Goal: Find contact information: Find contact information

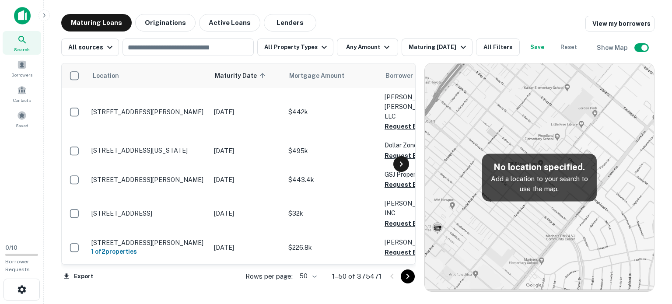
click at [399, 161] on icon at bounding box center [401, 164] width 10 height 10
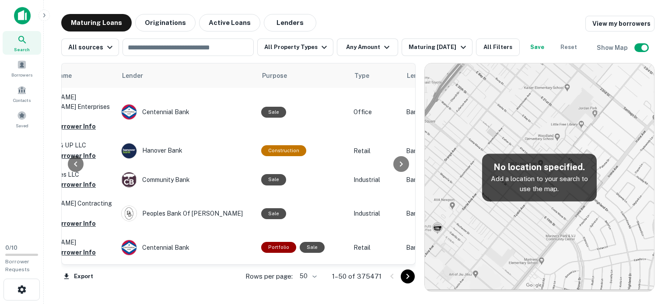
scroll to position [0, 367]
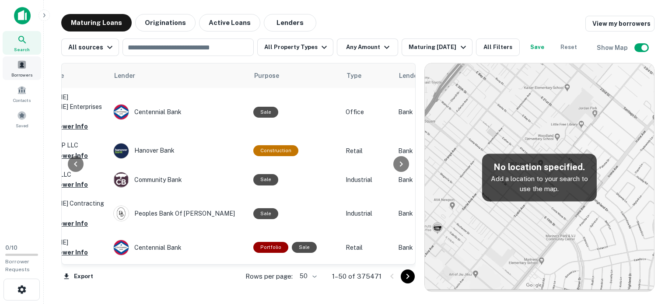
click at [19, 67] on span at bounding box center [22, 65] width 10 height 10
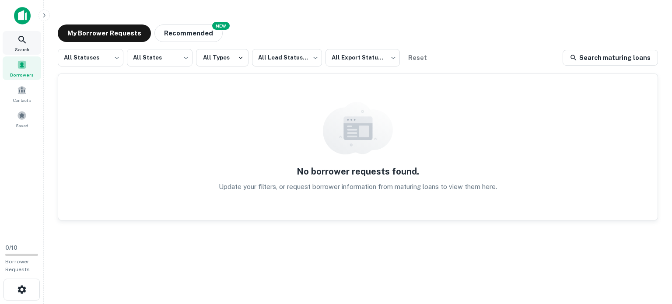
click at [29, 46] on div "Search" at bounding box center [22, 43] width 38 height 24
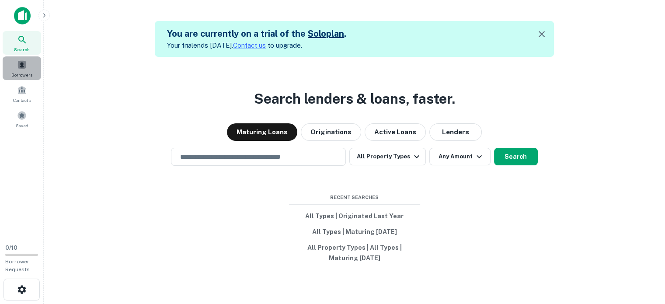
click at [15, 72] on span "Borrowers" at bounding box center [21, 74] width 21 height 7
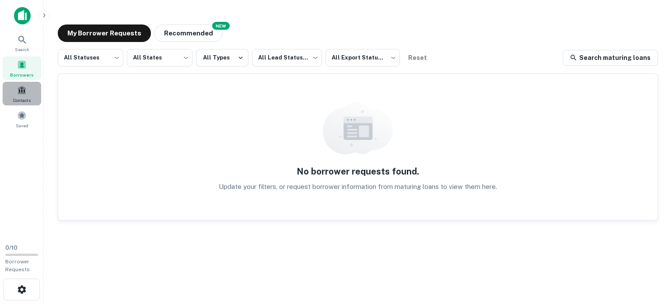
click at [25, 97] on span "Contacts" at bounding box center [21, 100] width 17 height 7
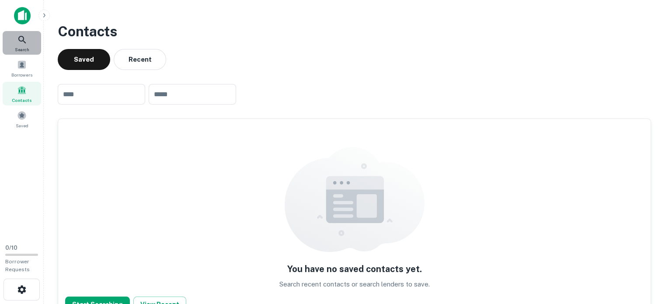
click at [21, 46] on span "Search" at bounding box center [22, 49] width 14 height 7
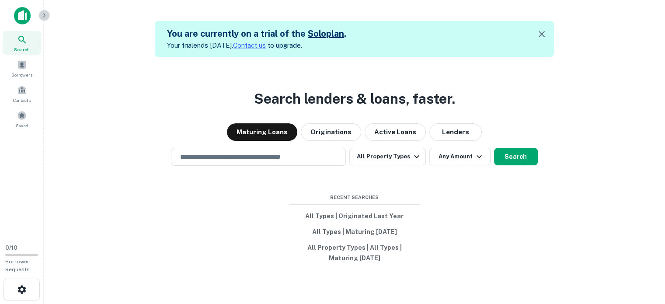
click at [44, 15] on icon "button" at bounding box center [44, 15] width 7 height 7
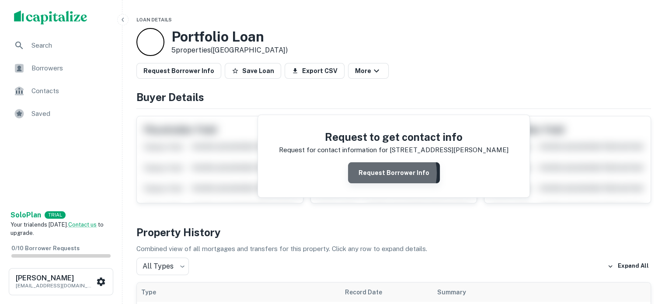
click at [378, 173] on button "Request Borrower Info" at bounding box center [394, 172] width 92 height 21
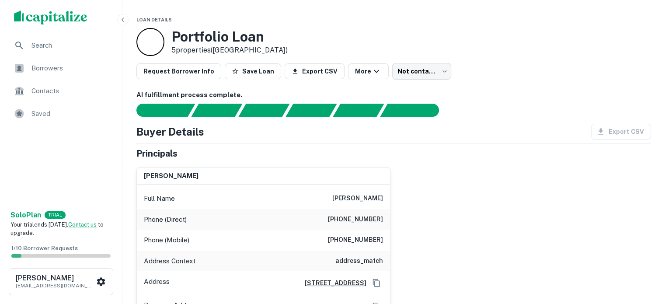
scroll to position [44, 0]
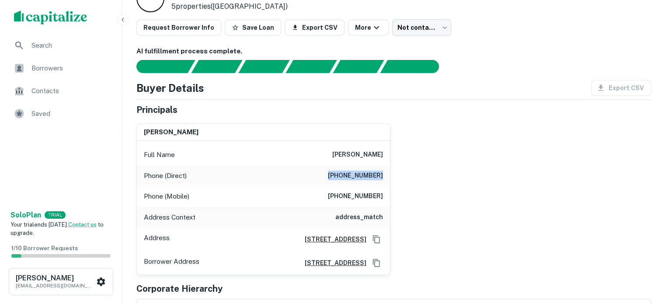
drag, startPoint x: 338, startPoint y: 178, endPoint x: 385, endPoint y: 175, distance: 47.8
click at [385, 175] on div "Phone (Direct) [PHONE_NUMBER]" at bounding box center [263, 175] width 253 height 21
copy h6 "[PHONE_NUMBER]"
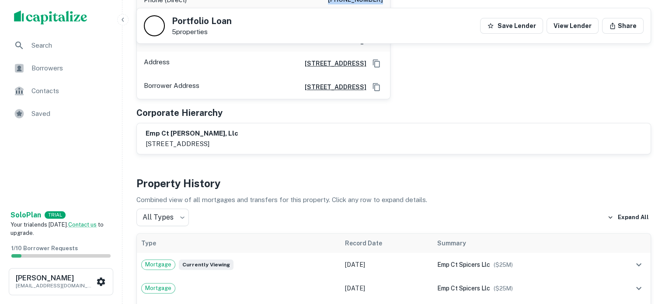
scroll to position [175, 0]
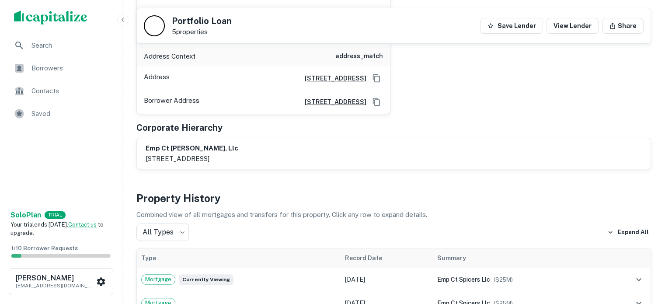
drag, startPoint x: 143, startPoint y: 157, endPoint x: 275, endPoint y: 161, distance: 132.6
click at [275, 161] on div "emp ct [PERSON_NAME], llc [STREET_ADDRESS]" at bounding box center [394, 153] width 514 height 31
copy p "[STREET_ADDRESS]"
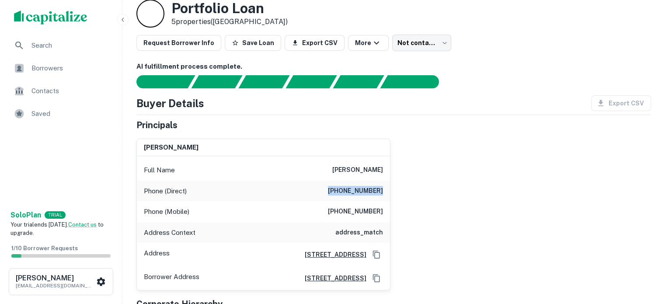
scroll to position [44, 0]
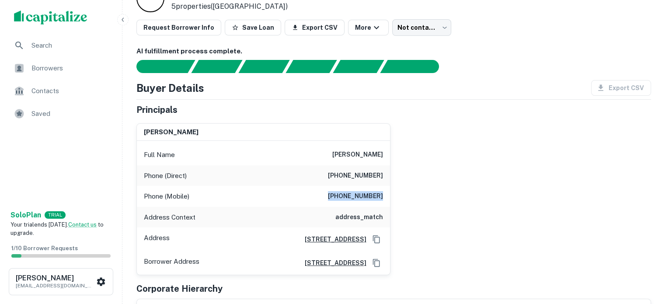
drag, startPoint x: 360, startPoint y: 194, endPoint x: 386, endPoint y: 193, distance: 25.8
click at [386, 193] on div "Phone (Mobile) [PHONE_NUMBER]" at bounding box center [263, 196] width 253 height 21
copy h6 "[PHONE_NUMBER]"
click at [434, 179] on div "[PERSON_NAME] Full Name [PERSON_NAME] Phone (Direct) [PHONE_NUMBER] Phone (Mobi…" at bounding box center [390, 195] width 522 height 159
